Goal: Task Accomplishment & Management: Use online tool/utility

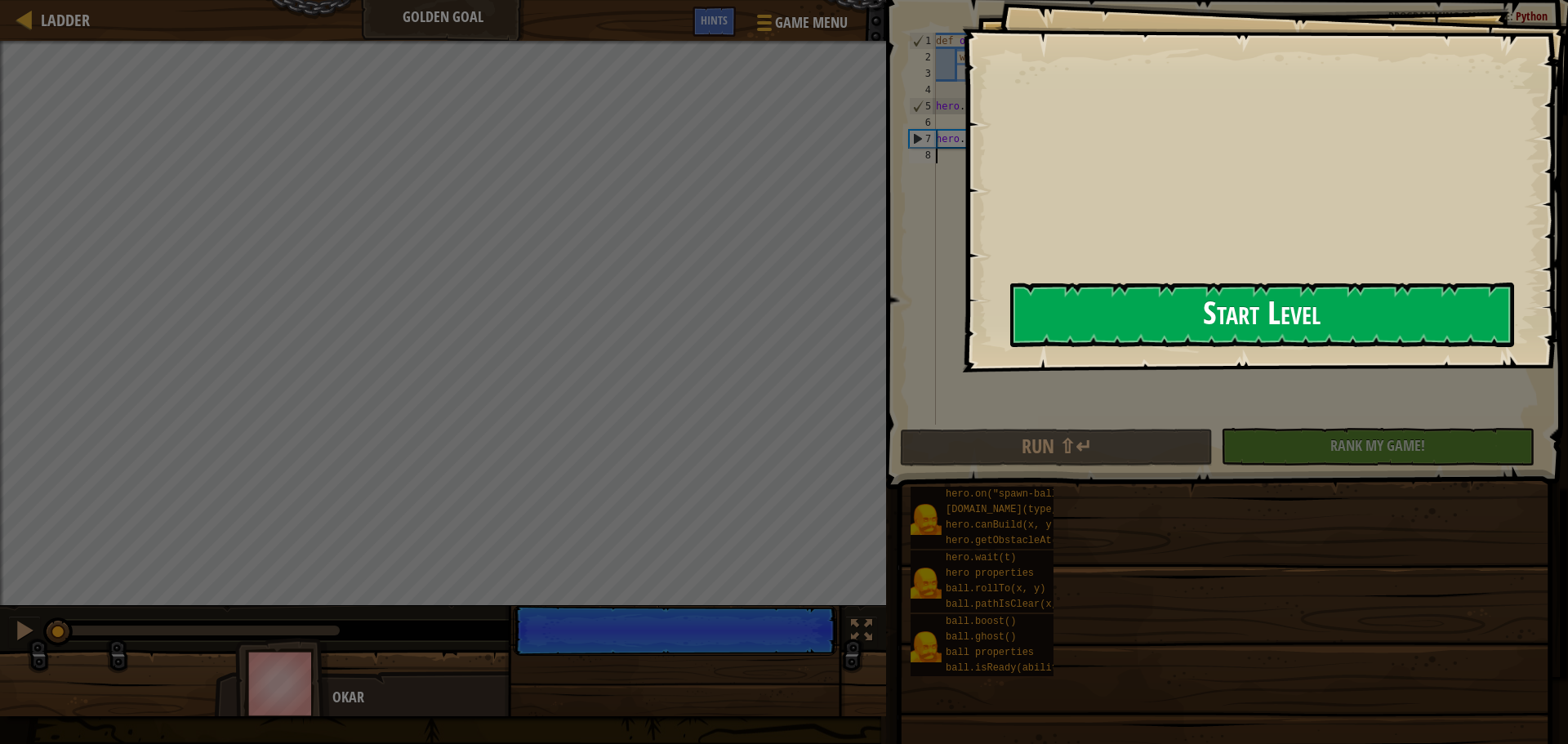
click at [1070, 298] on button "Start Level" at bounding box center [1262, 315] width 504 height 65
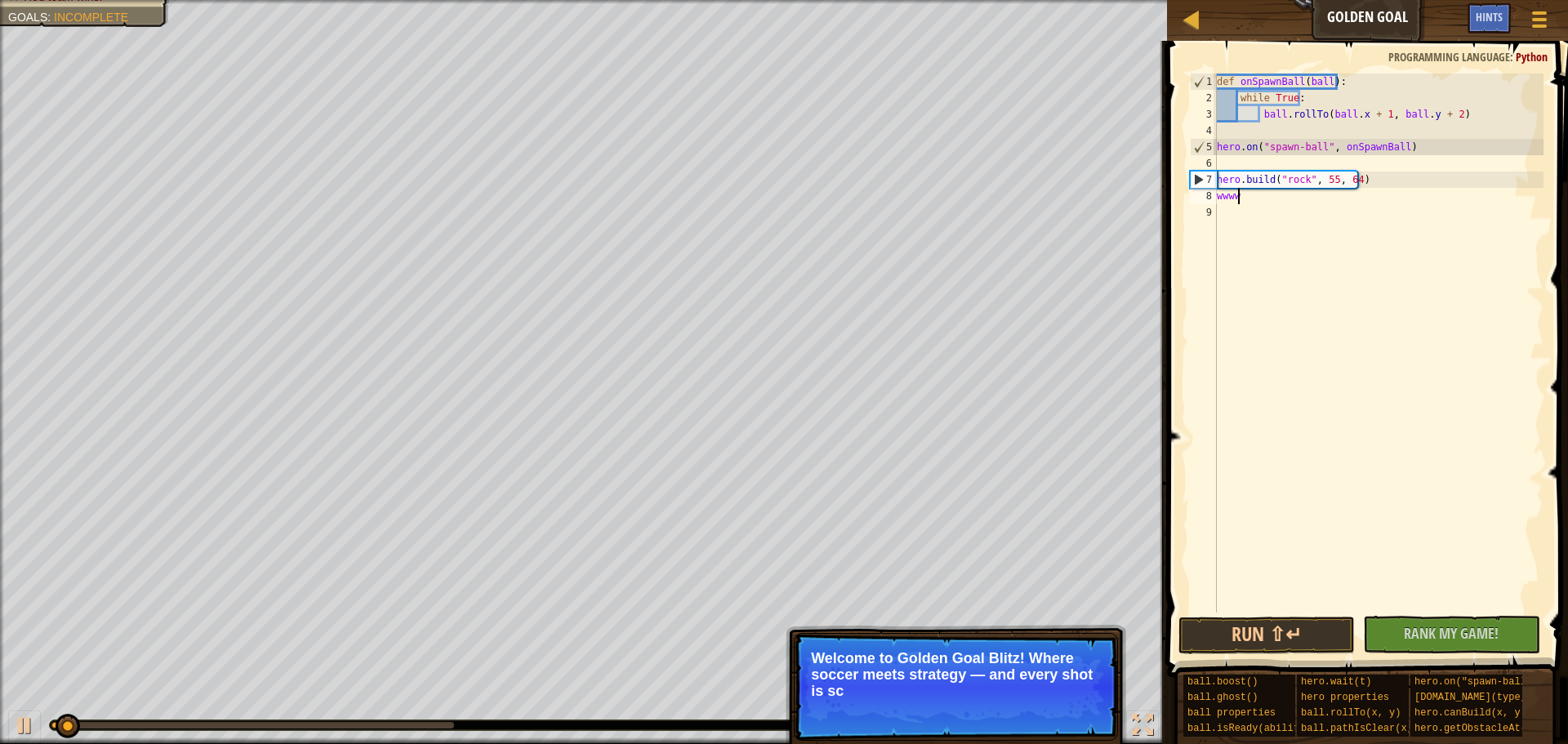
scroll to position [7, 3]
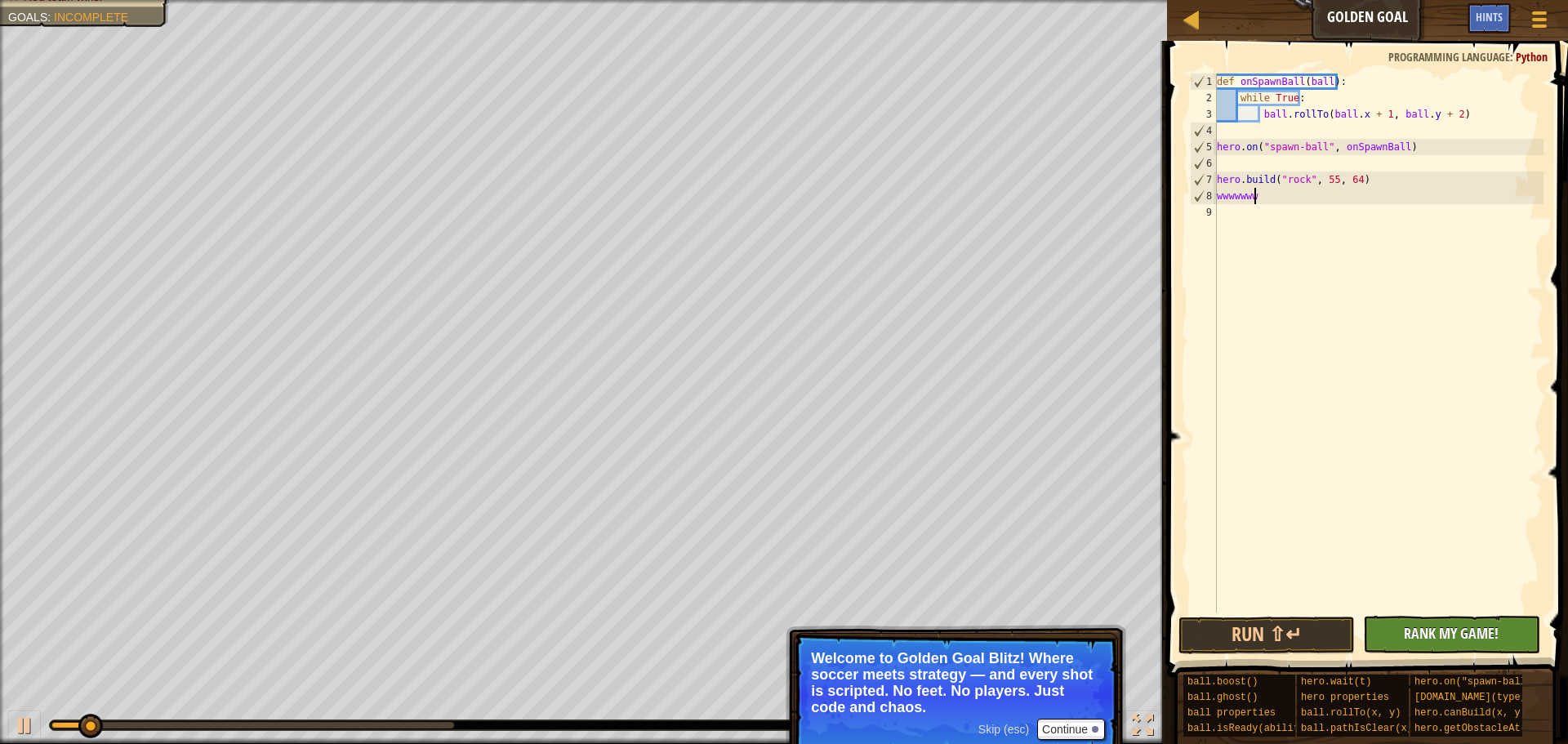
type textarea "wwwwwww"
click at [1463, 633] on span "Rank My Game!" at bounding box center [1452, 633] width 95 height 20
click at [1262, 634] on button "Run ⇧↵" at bounding box center [1267, 635] width 177 height 38
